Goal: Transaction & Acquisition: Subscribe to service/newsletter

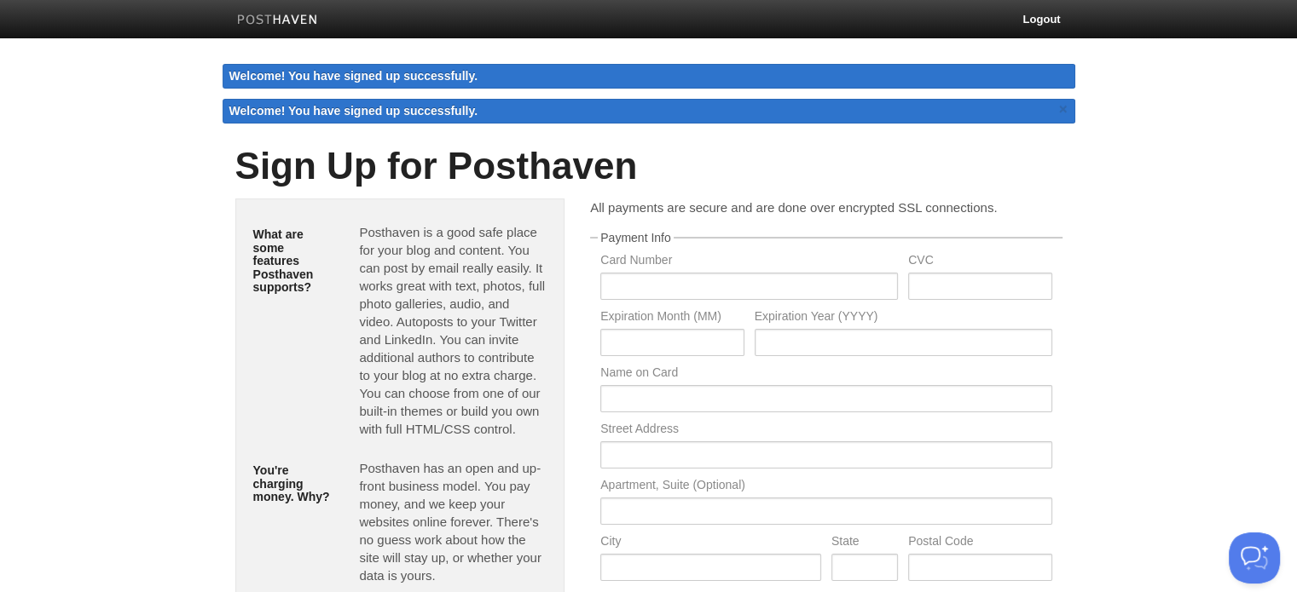
click at [746, 150] on h1 "Sign Up for Posthaven" at bounding box center [648, 166] width 827 height 41
click at [737, 159] on h1 "Sign Up for Posthaven" at bounding box center [648, 166] width 827 height 41
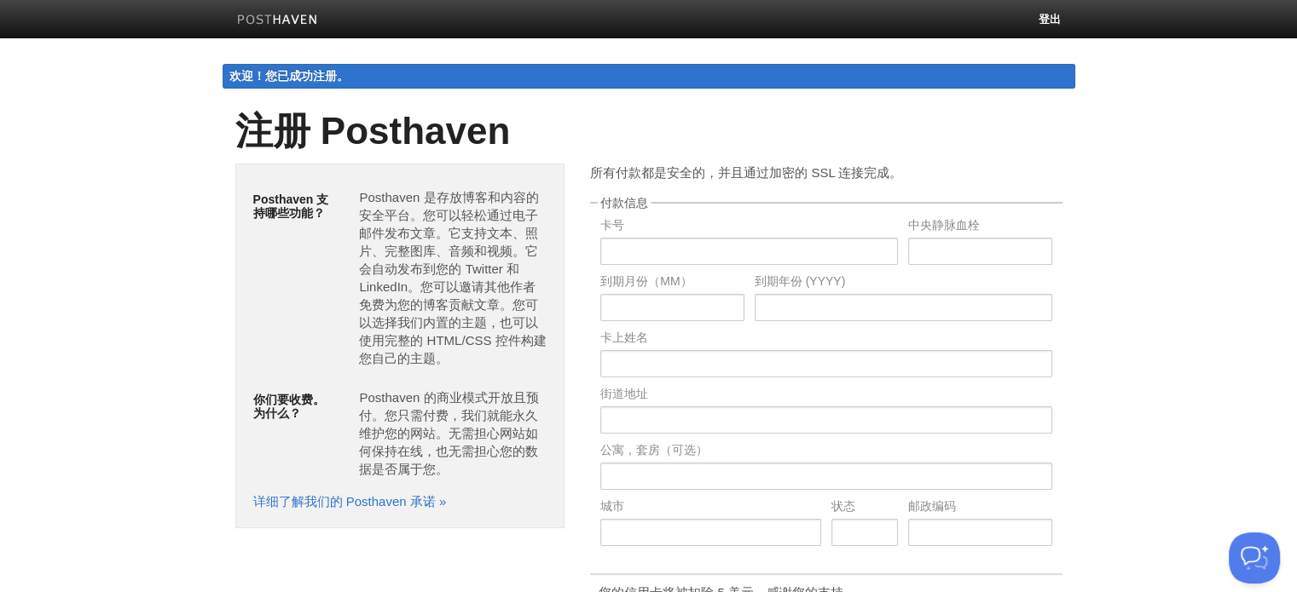
click at [1152, 269] on body "登出 欢迎！您已成功注册。 欢迎！您已成功注册。 × 注册 Posthaven Posthaven 支持哪些功能？ Posthaven 是存放博客和内容的安全…" at bounding box center [648, 422] width 1297 height 845
drag, startPoint x: 448, startPoint y: 425, endPoint x: 518, endPoint y: 465, distance: 81.7
click at [518, 465] on p "Posthaven 的商业模式开放且预付。您只需付费，我们就能永久维护您的网站。无需担心网站如何保持在线，也无需担心您的数据是否属于您。" at bounding box center [453, 434] width 188 height 90
click at [513, 472] on p "Posthaven 的商业模式开放且预付。您只需付费，我们就能永久维护您的网站。无需担心网站如何保持在线，也无需担心您的数据是否属于您。" at bounding box center [453, 434] width 188 height 90
drag, startPoint x: 491, startPoint y: 472, endPoint x: 366, endPoint y: 317, distance: 199.4
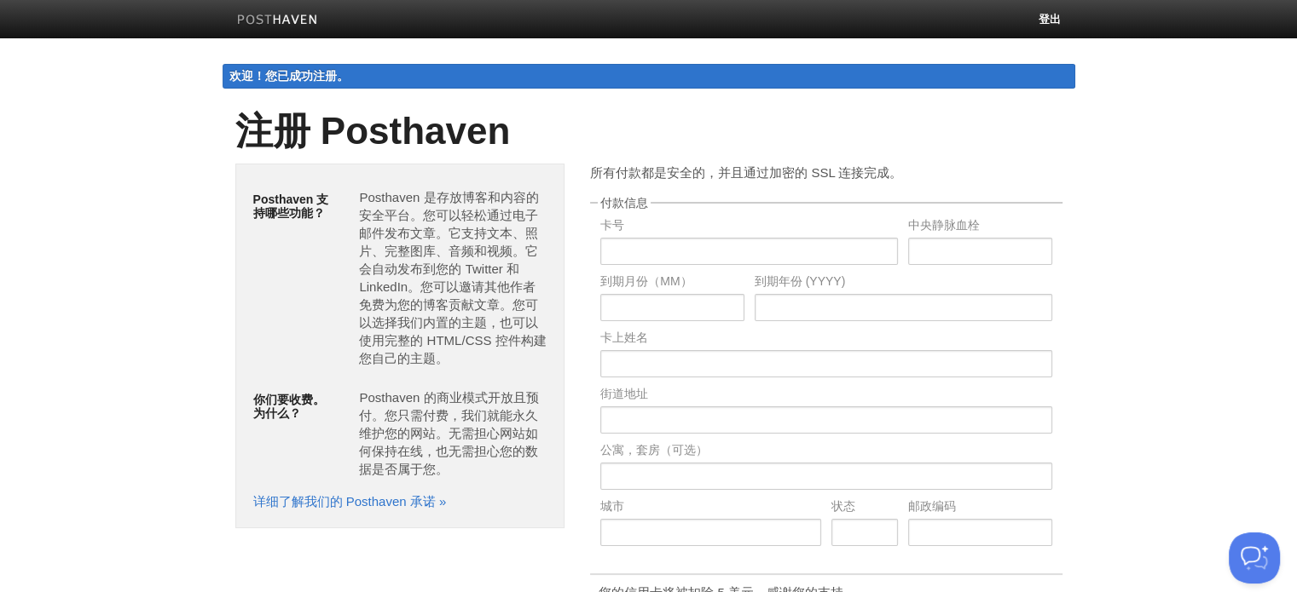
click at [366, 317] on div "Posthaven 支持哪些功能？ Posthaven 是存放博客和内容的安全平台。您可以轻松通过电子邮件发布文章。它支持文本、照片、完整图库、音频和视频。它…" at bounding box center [400, 346] width 330 height 365
click at [316, 271] on div "Posthaven 支持哪些功能？ Posthaven 是存放博客和内容的安全平台。您可以轻松通过电子邮件发布文章。它支持文本、照片、完整图库、音频和视频。它…" at bounding box center [400, 282] width 320 height 200
click at [696, 253] on input "text" at bounding box center [749, 251] width 298 height 27
type input "[CREDIT_CARD_NUMBER]"
type input "904"
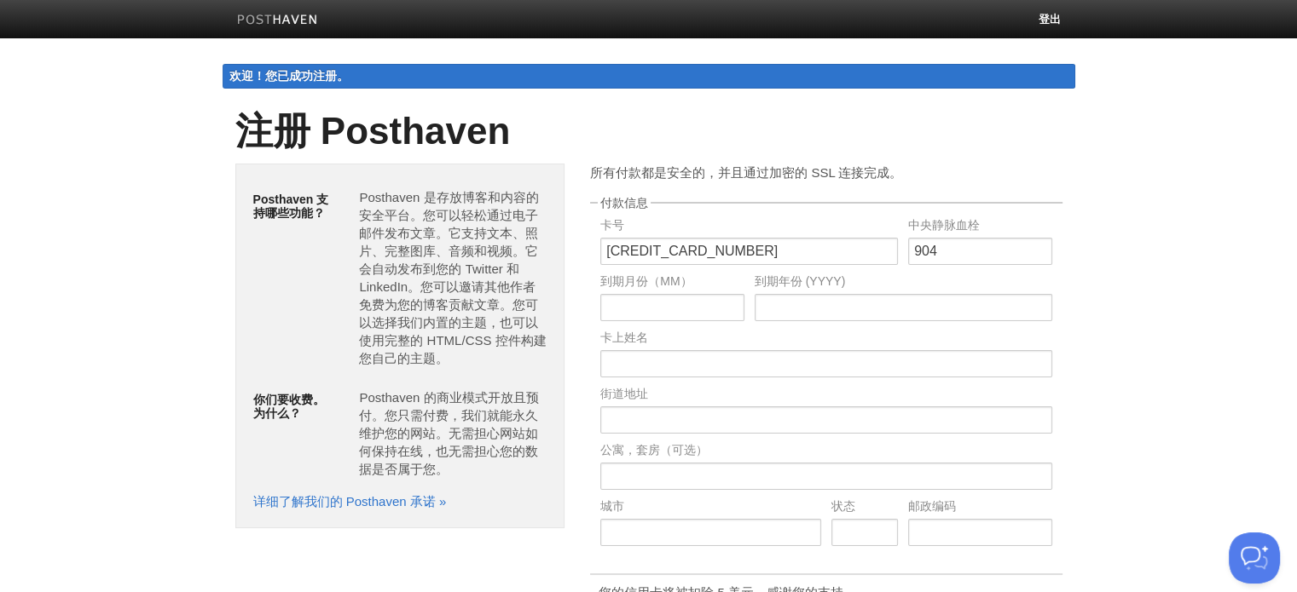
type input "08"
type input "2026"
click at [674, 369] on input "text" at bounding box center [825, 363] width 451 height 27
click at [664, 418] on input "text" at bounding box center [825, 420] width 451 height 27
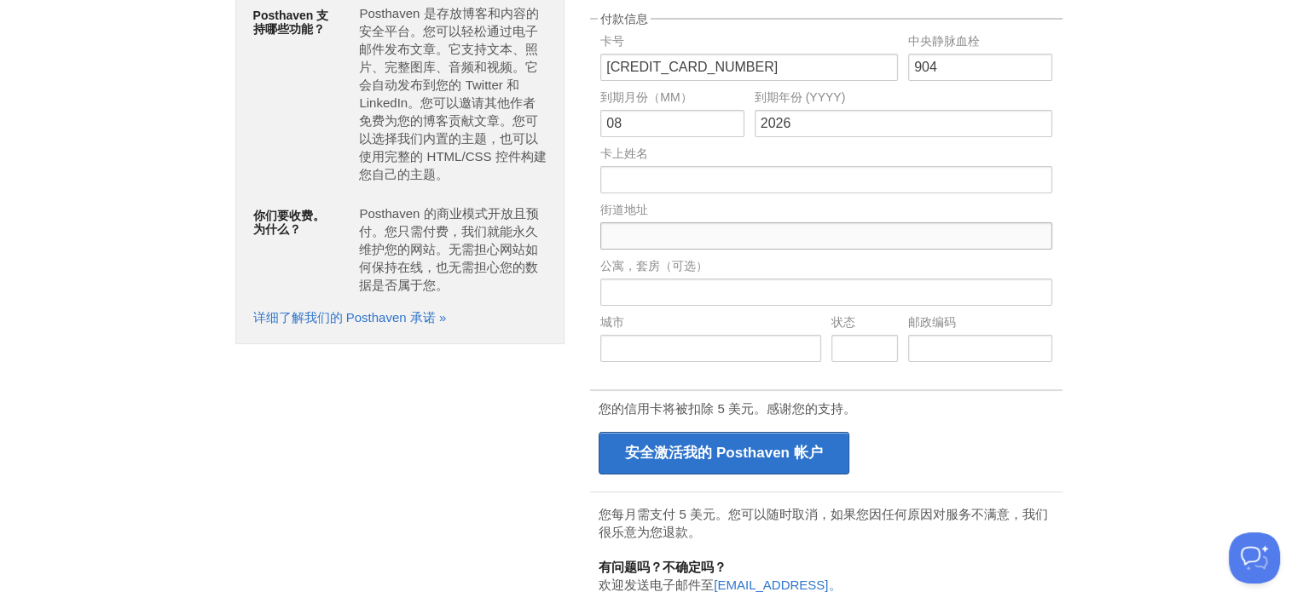
scroll to position [251, 0]
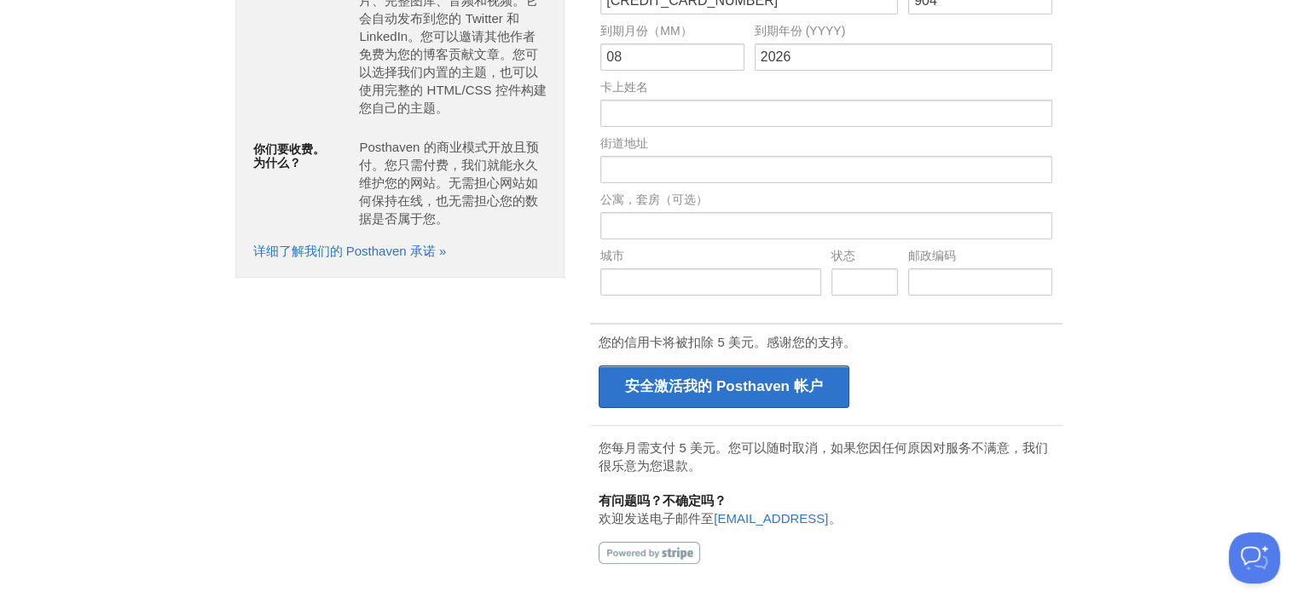
click at [962, 375] on div "您的信用卡将被扣除 5 美元。感谢您的支持。 安全激活我的 Posthaven 帐户" at bounding box center [825, 372] width 471 height 98
drag, startPoint x: 861, startPoint y: 341, endPoint x: 584, endPoint y: 337, distance: 277.1
click at [584, 337] on div "所有付款都是安全的，并且通过加密的 SSL 连接完成。 付款信息 卡号 [CREDIT_CARD_NUMBER] 中央静脉血栓 904 到期月份（MM） 08…" at bounding box center [825, 253] width 497 height 680
click at [517, 355] on div "Posthaven 支持哪些功能？ Posthaven 是存放博客和内容的安全平台。您可以轻松通过电子邮件发布文章。它支持文本、照片、完整图库、音频和视频。它…" at bounding box center [648, 253] width 852 height 680
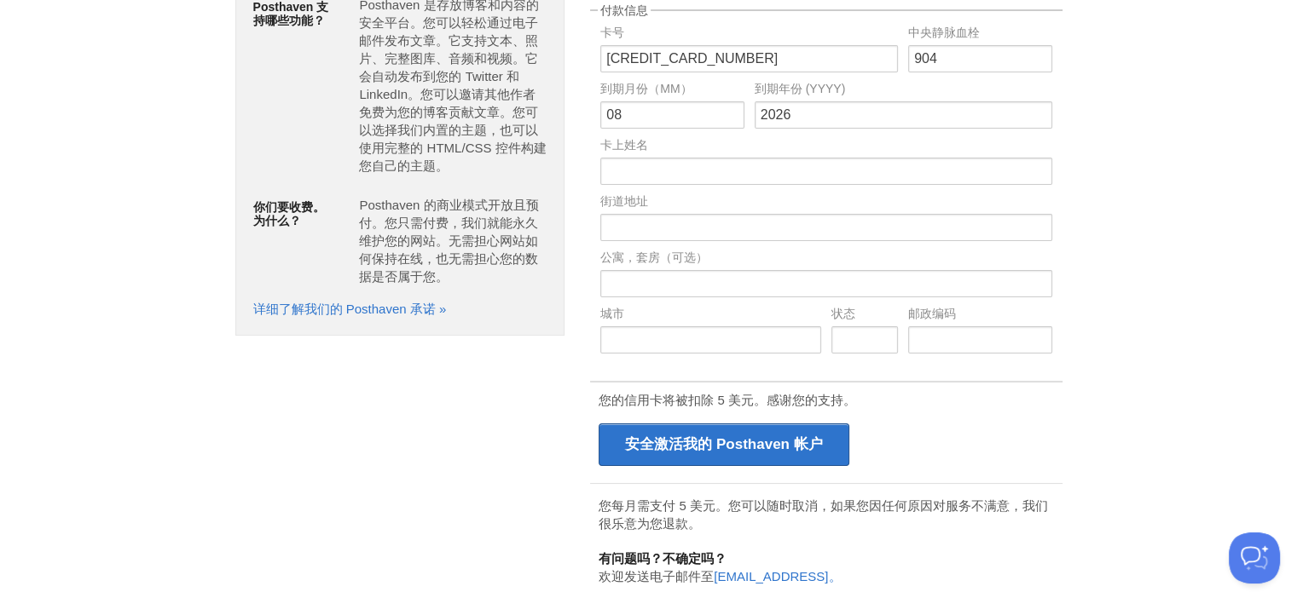
scroll to position [0, 0]
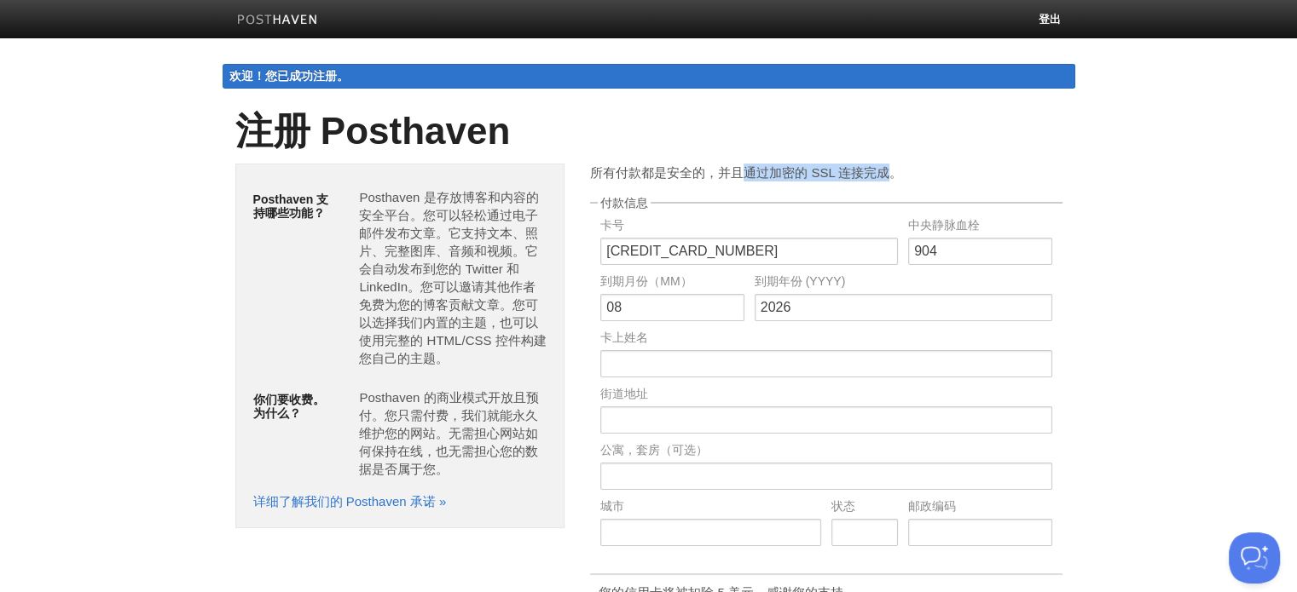
drag, startPoint x: 737, startPoint y: 176, endPoint x: 885, endPoint y: 167, distance: 148.6
click at [885, 167] on font "所有付款都是安全的，并且通过加密的 SSL 连接完成。" at bounding box center [746, 172] width 312 height 14
click at [887, 166] on font "所有付款都是安全的，并且通过加密的 SSL 连接完成。" at bounding box center [746, 172] width 312 height 14
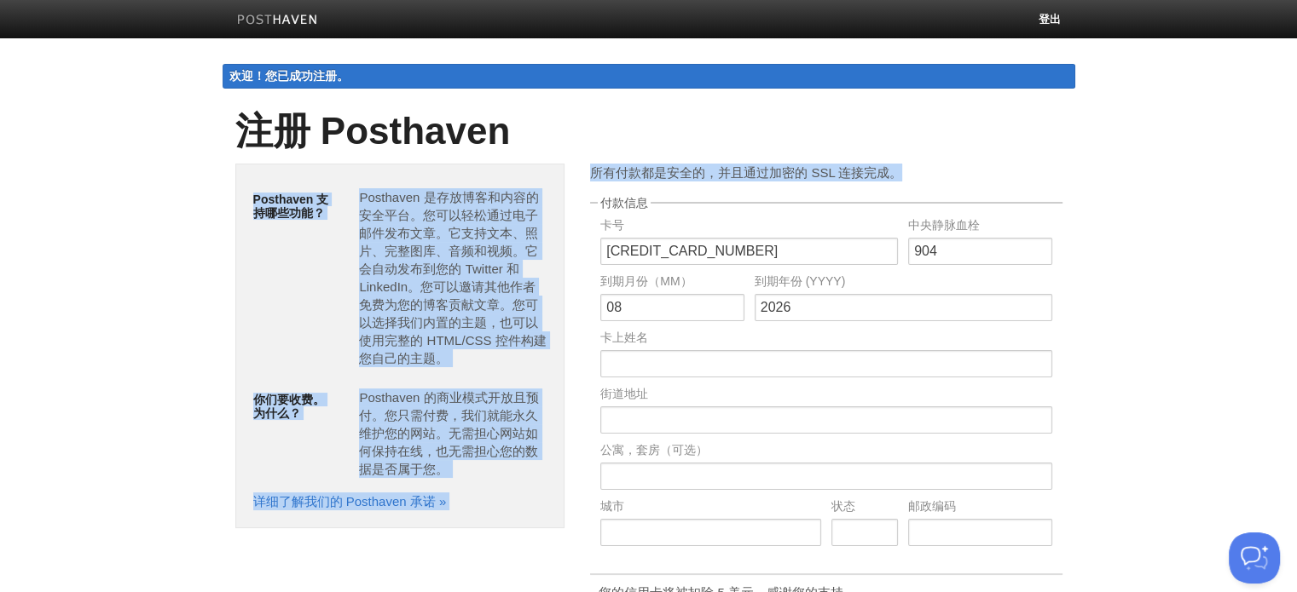
drag, startPoint x: 904, startPoint y: 164, endPoint x: 594, endPoint y: 153, distance: 309.6
click at [594, 153] on body "登出 欢迎！您已成功注册。 欢迎！您已成功注册。 × 注册 Posthaven Posthaven 支持哪些功能？ Posthaven 是存放博客和内容的安全…" at bounding box center [648, 422] width 1297 height 845
click at [629, 160] on div "注册 Posthaven" at bounding box center [648, 131] width 852 height 65
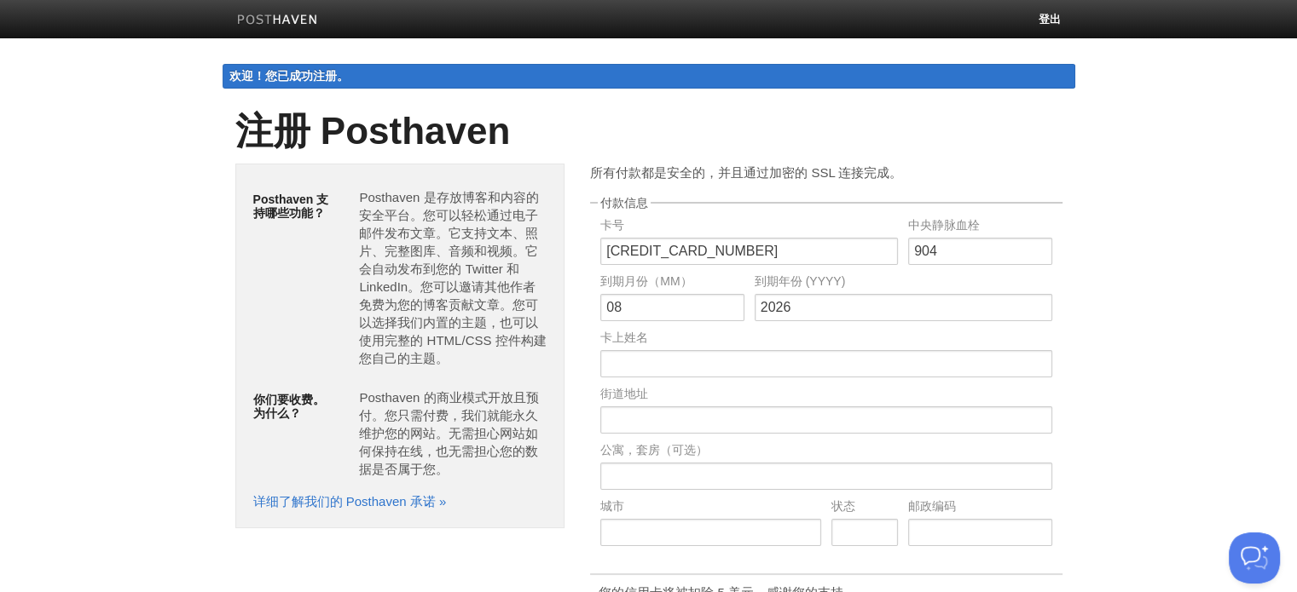
click at [630, 182] on div "所有付款都是安全的，并且通过加密的 SSL 连接完成。 付款信息 卡号 [CREDIT_CARD_NUMBER] 中央静脉血栓 904 到期月份（MM） 08…" at bounding box center [825, 504] width 497 height 680
drag, startPoint x: 590, startPoint y: 163, endPoint x: 756, endPoint y: 160, distance: 166.2
click at [756, 160] on body "登出 欢迎！您已成功注册。 欢迎！您已成功注册。 × 注册 Posthaven Posthaven 支持哪些功能？ Posthaven 是存放博客和内容的安全…" at bounding box center [648, 422] width 1297 height 845
click at [737, 164] on p "所有付款都是安全的，并且通过加密的 SSL 连接完成。" at bounding box center [825, 173] width 471 height 18
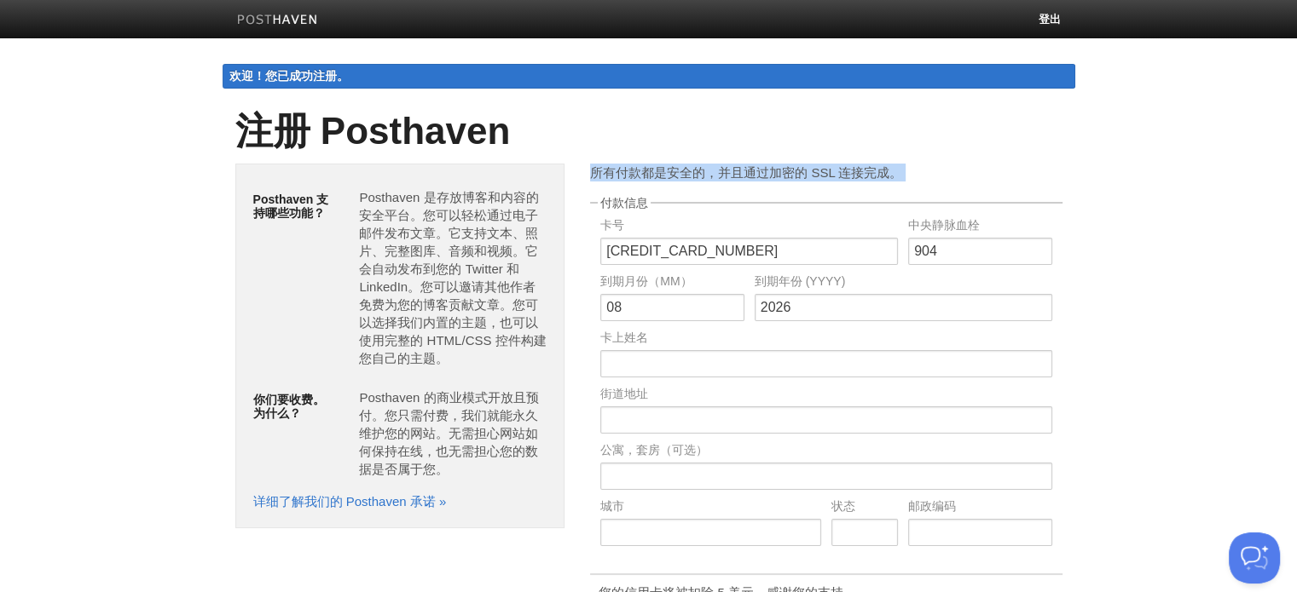
click at [737, 164] on p "所有付款都是安全的，并且通过加密的 SSL 连接完成。" at bounding box center [825, 173] width 471 height 18
